Goal: Information Seeking & Learning: Understand process/instructions

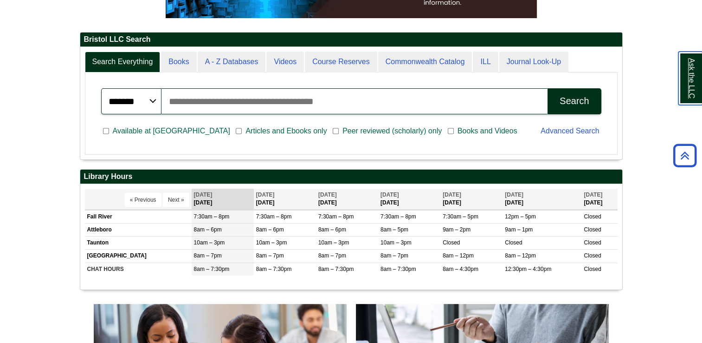
scroll to position [209, 0]
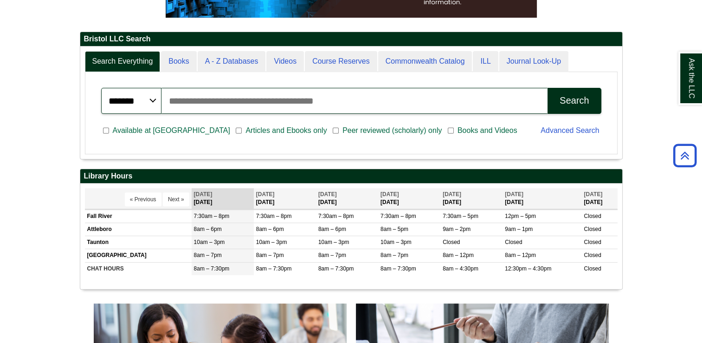
click at [123, 94] on select "******* ***** ******" at bounding box center [131, 101] width 60 height 26
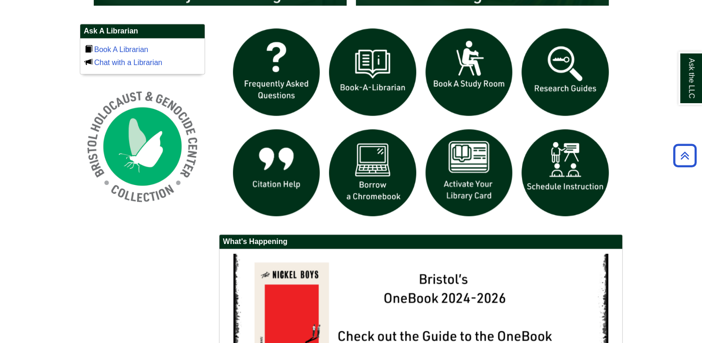
scroll to position [638, 0]
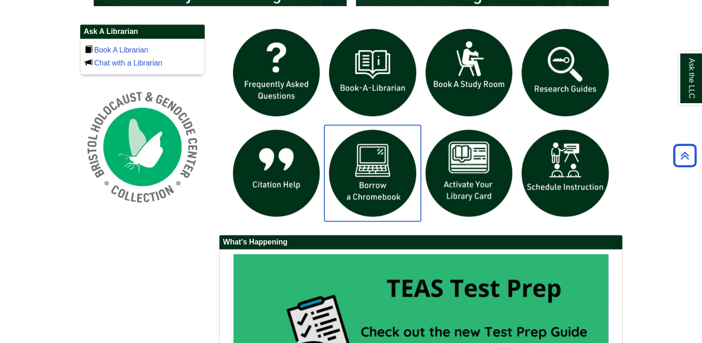
click at [394, 178] on img "slideshow" at bounding box center [372, 173] width 97 height 97
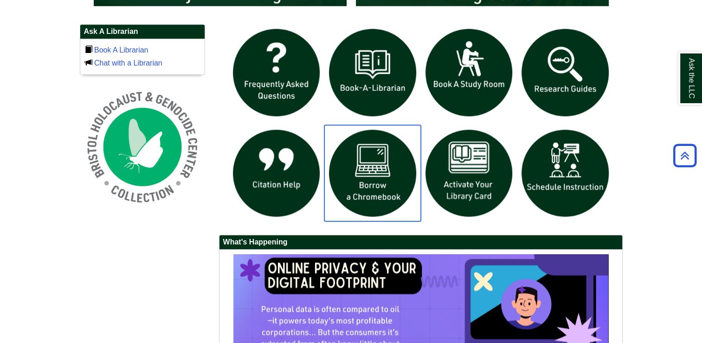
click at [375, 139] on img "slideshow" at bounding box center [372, 173] width 97 height 97
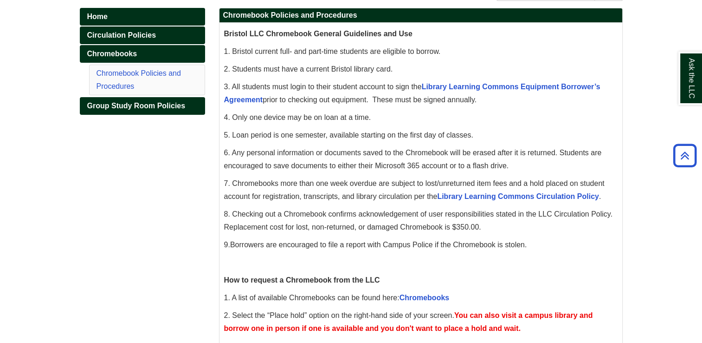
scroll to position [134, 0]
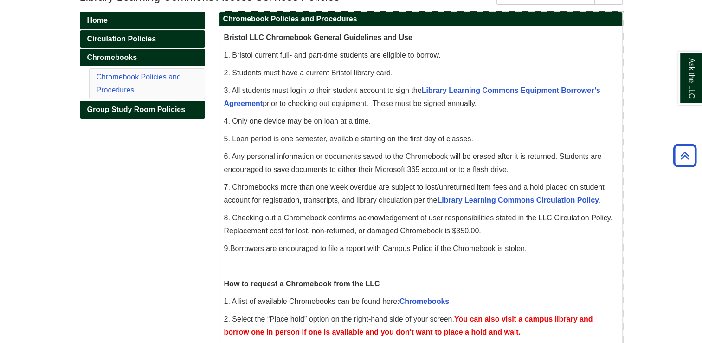
click at [231, 67] on p "2. Students must have a current Bristol library card." at bounding box center [421, 72] width 394 height 13
click at [292, 89] on span "3. All students must login to their student account to sign the Library Learnin…" at bounding box center [412, 96] width 376 height 21
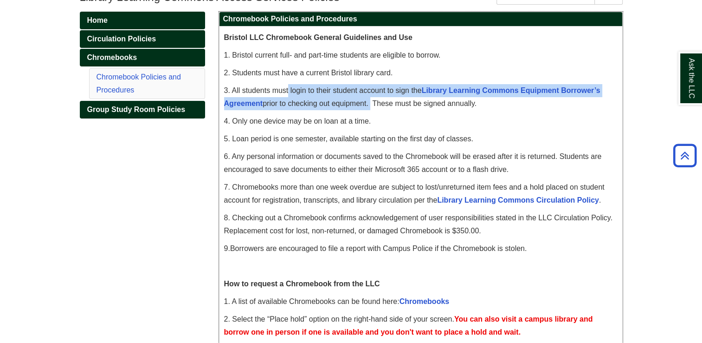
drag, startPoint x: 288, startPoint y: 89, endPoint x: 369, endPoint y: 101, distance: 82.6
click at [369, 101] on span "3. All students must login to their student account to sign the Library Learnin…" at bounding box center [412, 96] width 376 height 21
drag, startPoint x: 369, startPoint y: 101, endPoint x: 343, endPoint y: 99, distance: 26.1
copy span "login to their student account to sign the Library Learning Commons Equipment B…"
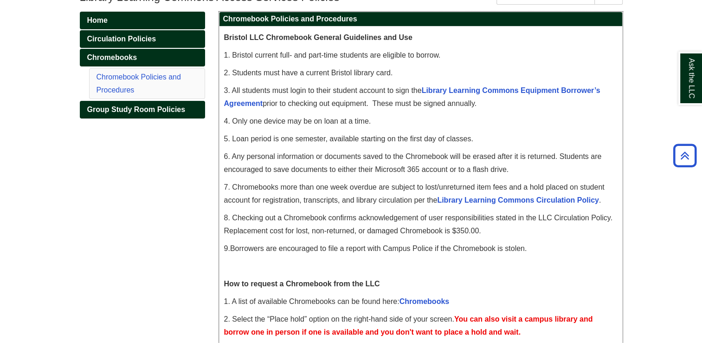
click at [410, 52] on span "1. Bristol current full- and part-time students are eligible to borrow." at bounding box center [332, 55] width 217 height 8
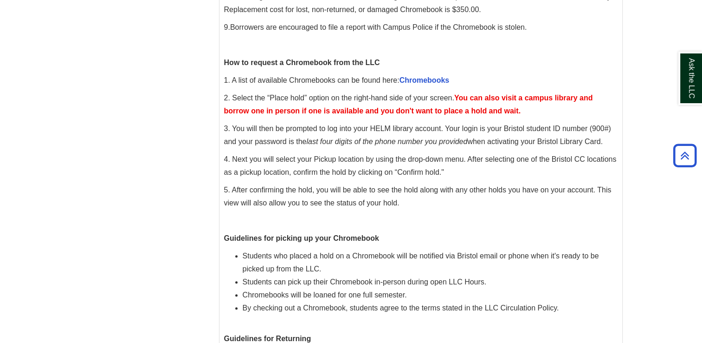
scroll to position [356, 0]
click at [432, 77] on link "Chromebooks" at bounding box center [425, 79] width 50 height 8
click at [422, 80] on link "Chromebooks" at bounding box center [425, 79] width 50 height 8
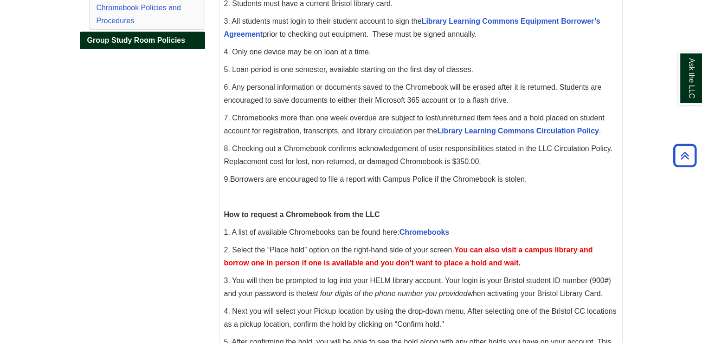
scroll to position [216, 0]
